Goal: Information Seeking & Learning: Learn about a topic

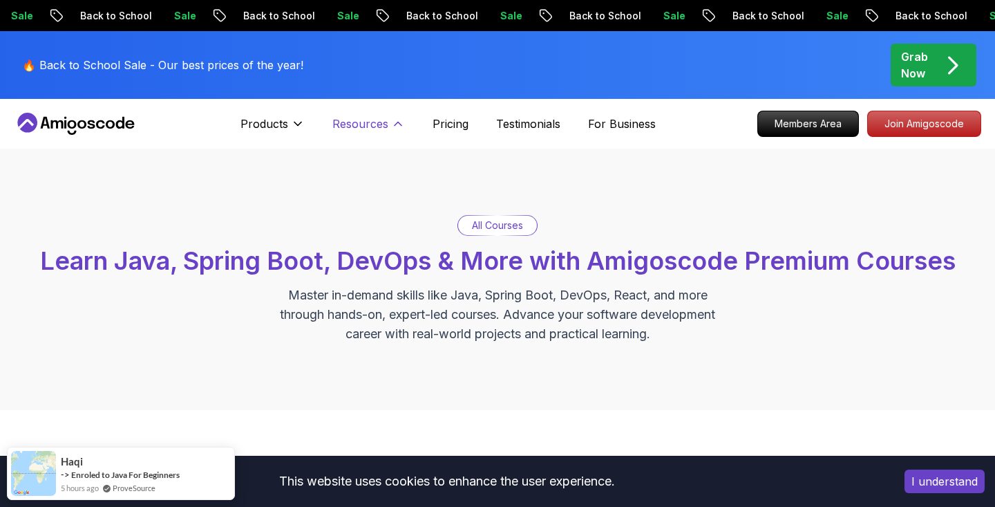
click at [391, 122] on icon at bounding box center [398, 124] width 14 height 14
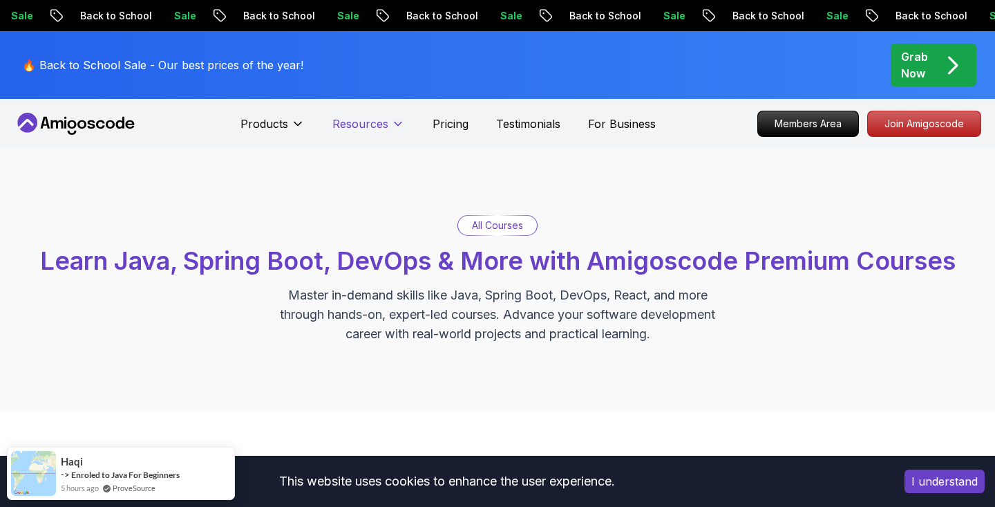
click at [391, 122] on icon at bounding box center [398, 124] width 14 height 14
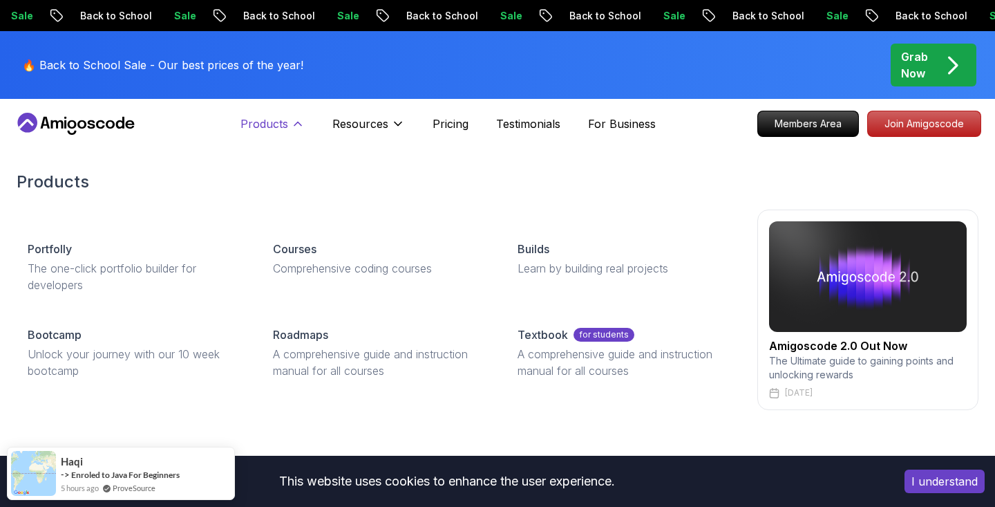
click at [296, 126] on icon at bounding box center [298, 124] width 14 height 14
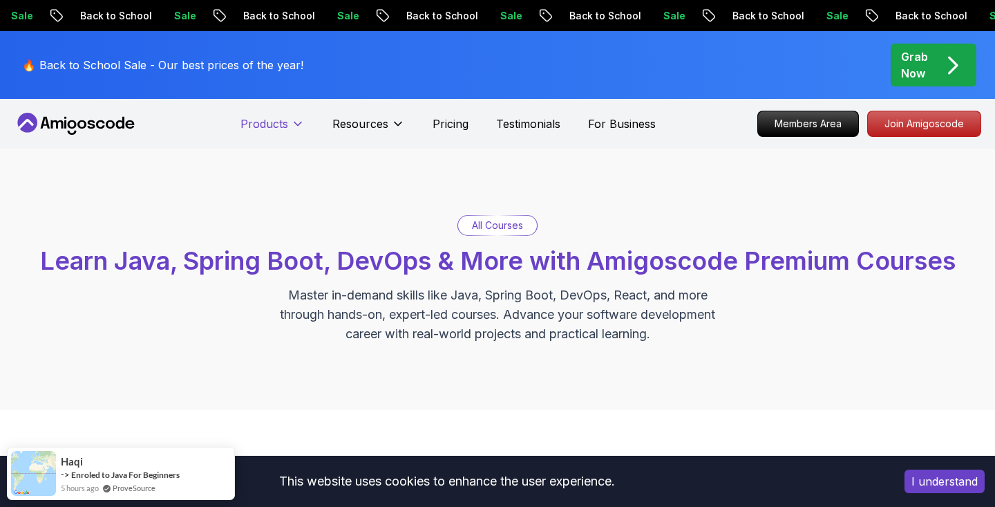
click at [296, 126] on icon at bounding box center [298, 124] width 14 height 14
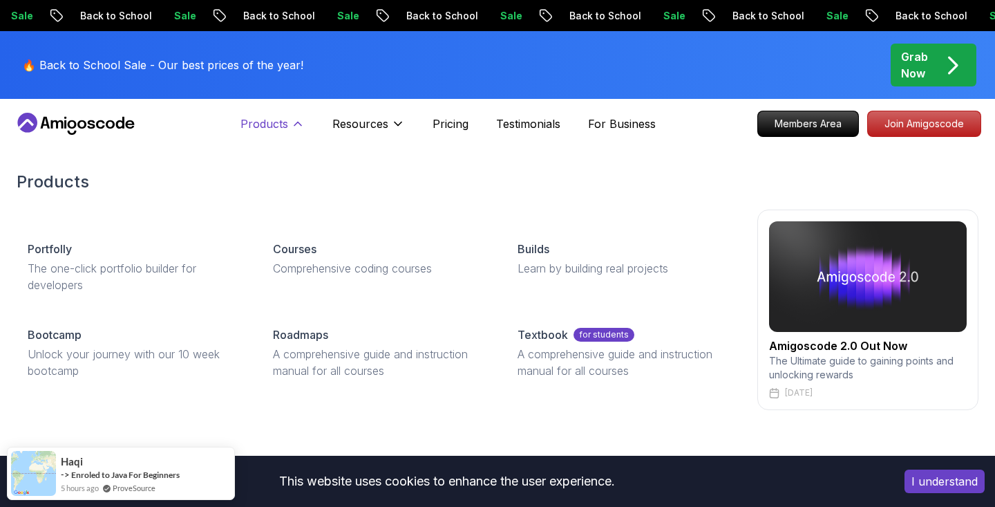
click at [296, 126] on icon at bounding box center [298, 124] width 14 height 14
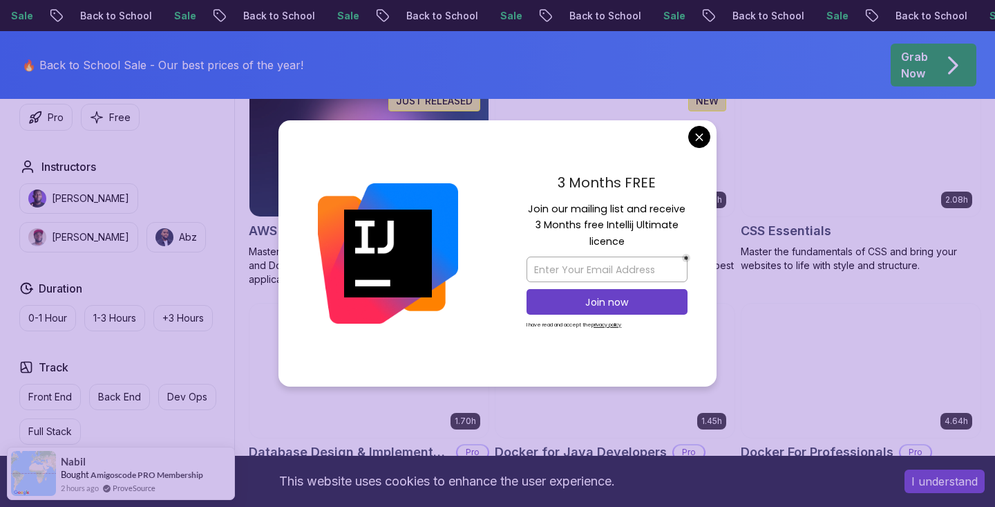
scroll to position [1162, 0]
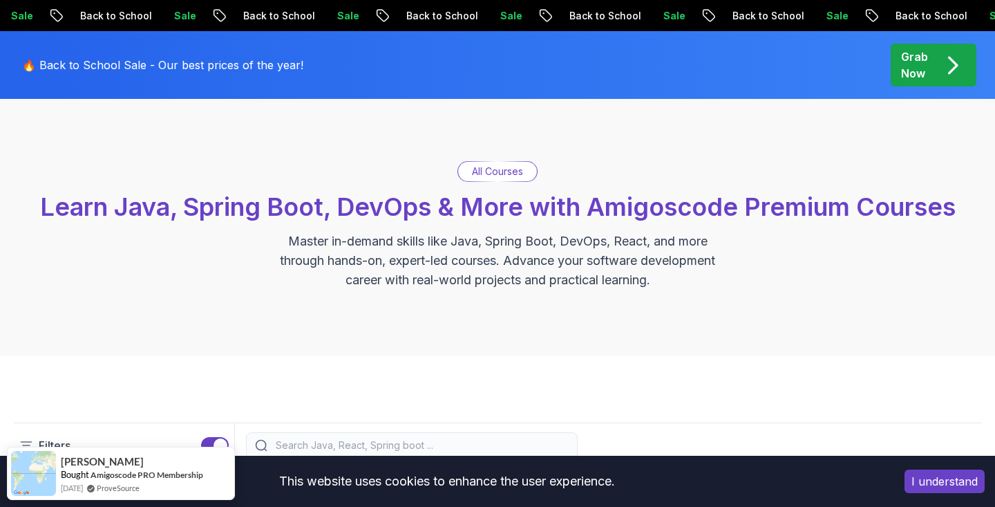
scroll to position [0, 0]
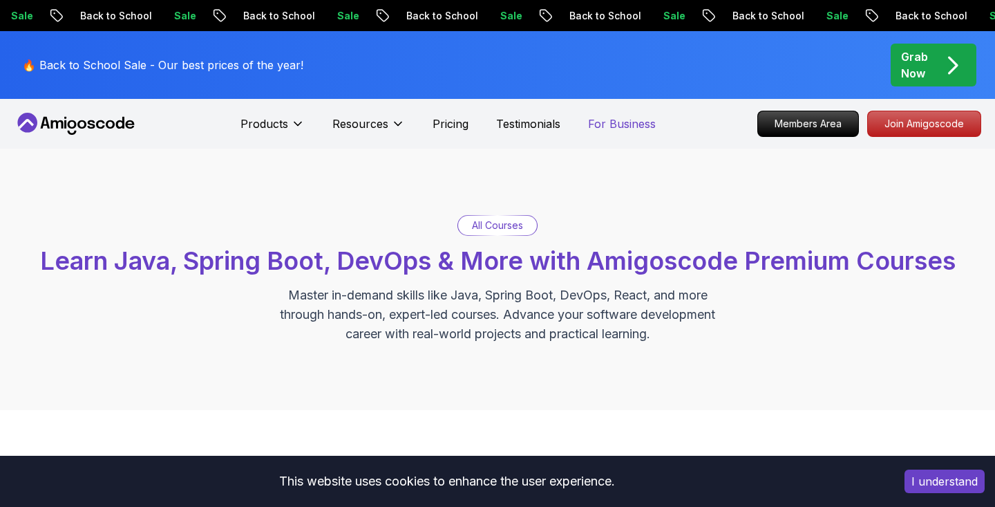
click at [619, 128] on p "For Business" at bounding box center [622, 123] width 68 height 17
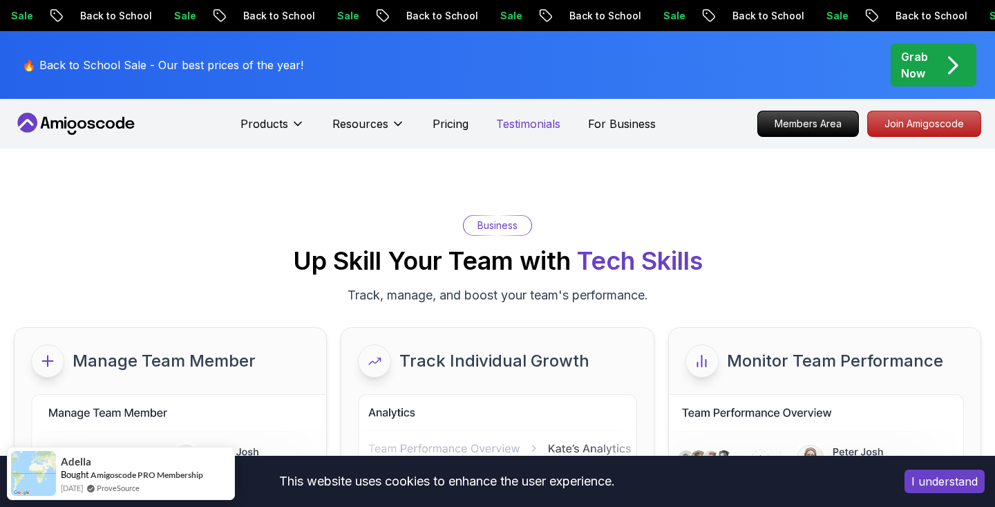
click at [535, 117] on p "Testimonials" at bounding box center [528, 123] width 64 height 17
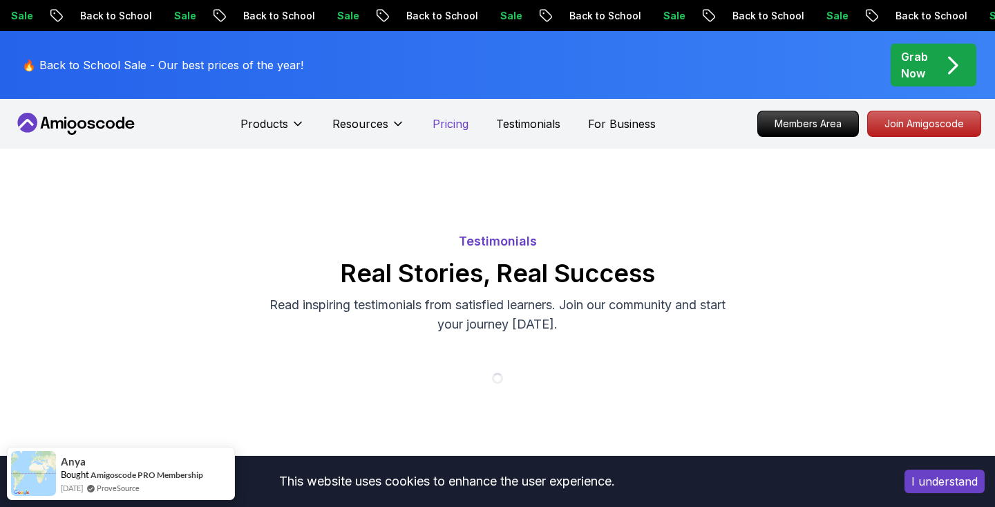
click at [449, 125] on p "Pricing" at bounding box center [451, 123] width 36 height 17
